Goal: Find specific page/section: Find specific page/section

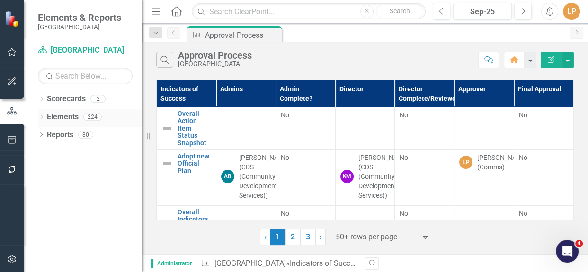
click at [40, 116] on icon "Dropdown" at bounding box center [41, 118] width 7 height 5
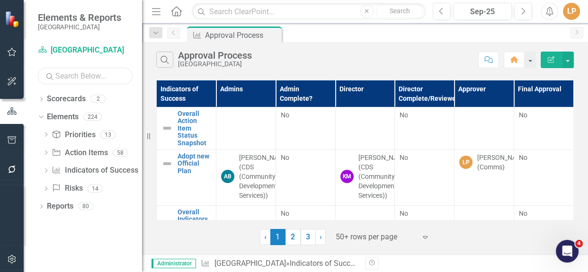
click at [67, 78] on input "text" at bounding box center [85, 76] width 95 height 17
paste input "Identify opportunities and create prioritized list"
type input "Identify opportunities and create prioritized list"
click at [73, 77] on input "Identify opportunities and create prioritized list" at bounding box center [85, 76] width 95 height 17
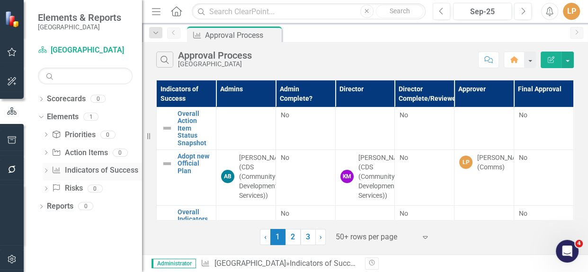
click at [46, 173] on icon "Dropdown" at bounding box center [46, 171] width 7 height 5
click at [73, 185] on div "Identify opportunities and create prioritized list" at bounding box center [104, 186] width 75 height 9
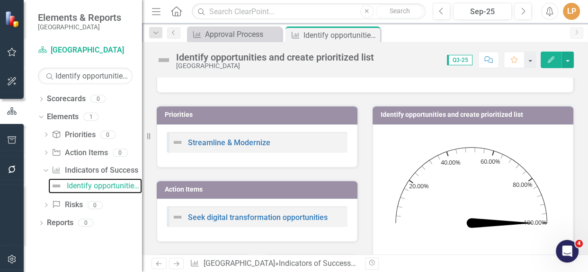
scroll to position [43, 0]
